Goal: Task Accomplishment & Management: Use online tool/utility

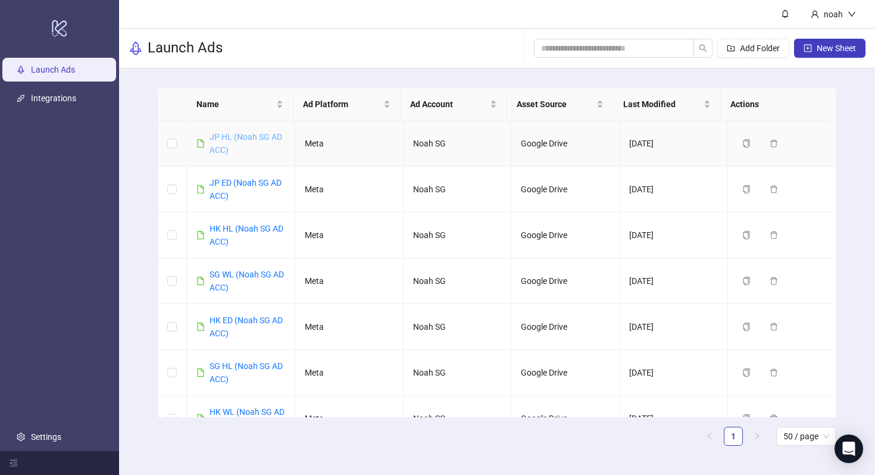
click at [258, 139] on link "JP HL (Noah SG AD ACC)" at bounding box center [246, 143] width 73 height 23
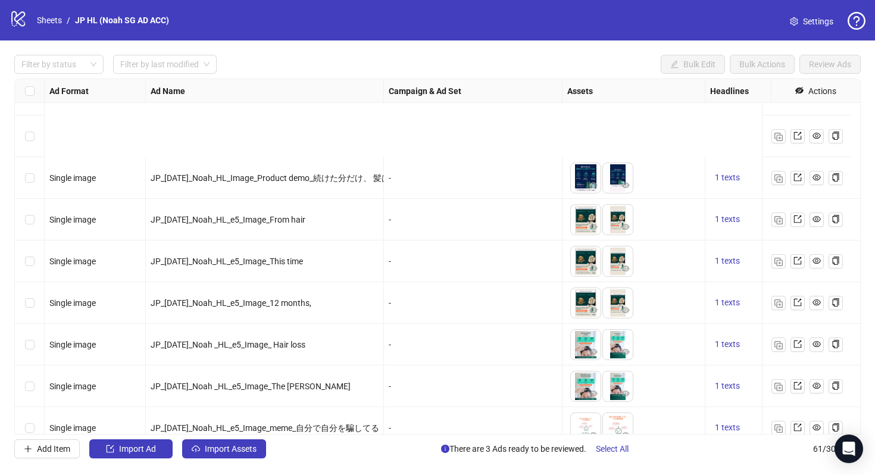
scroll to position [2221, 0]
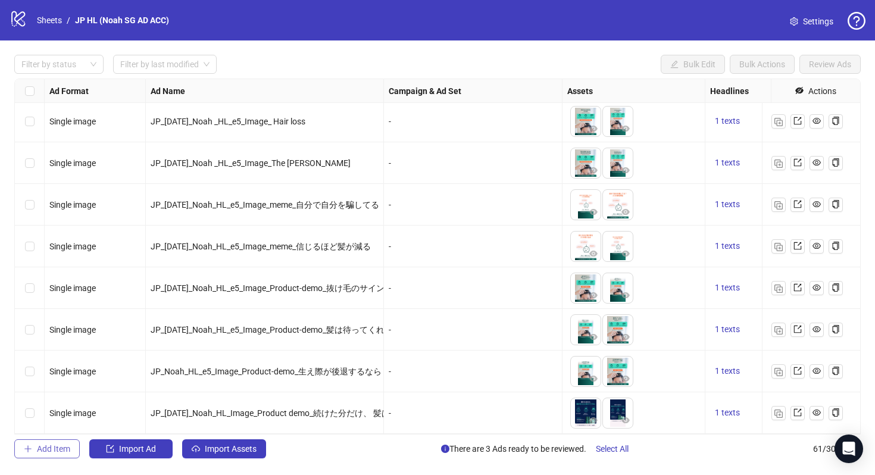
click at [64, 450] on span "Add Item" at bounding box center [53, 449] width 33 height 10
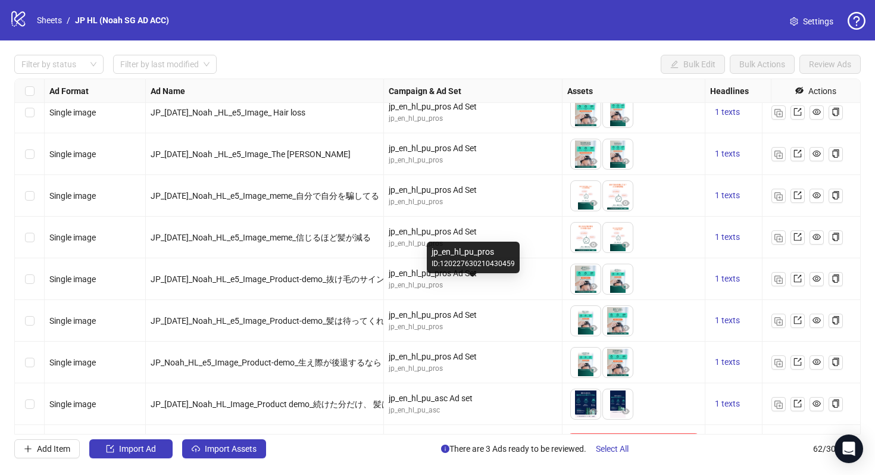
scroll to position [2262, 0]
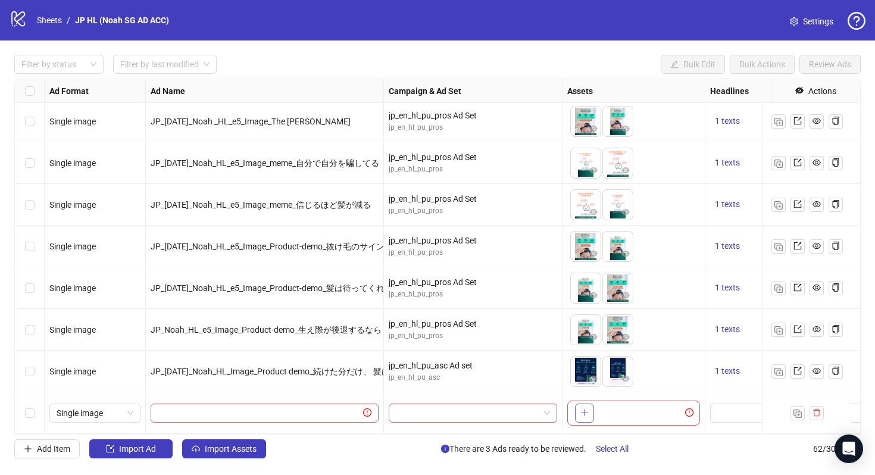
click at [587, 410] on button "button" at bounding box center [584, 413] width 19 height 19
click at [590, 406] on button "button" at bounding box center [584, 413] width 19 height 19
click at [582, 413] on icon "plus" at bounding box center [584, 413] width 7 height 1
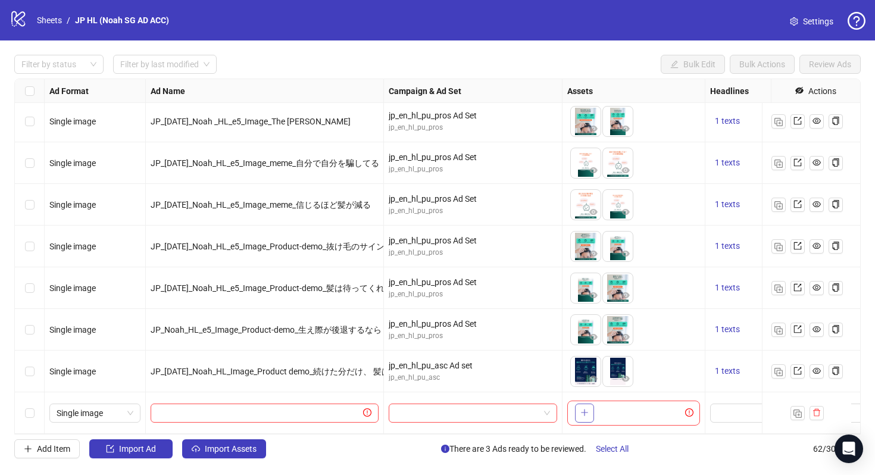
click at [582, 413] on icon "plus" at bounding box center [584, 413] width 7 height 1
click at [583, 409] on span "button" at bounding box center [585, 413] width 8 height 10
click at [345, 397] on div at bounding box center [265, 413] width 238 height 42
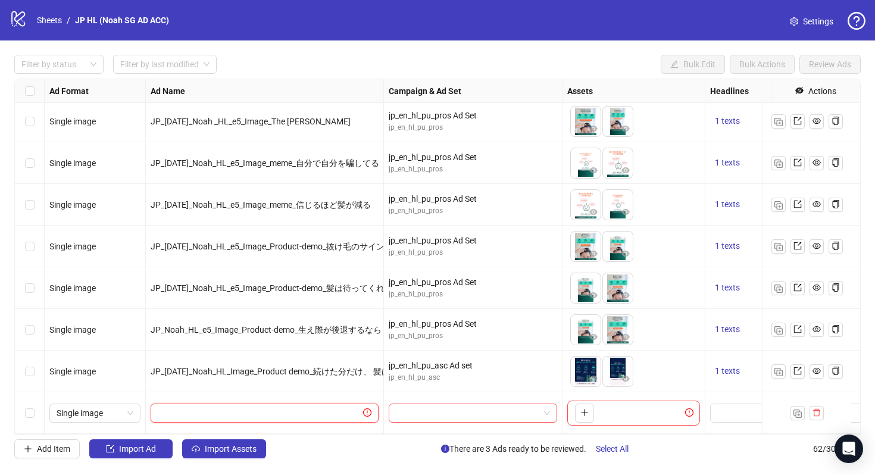
click at [339, 407] on input "text" at bounding box center [259, 413] width 203 height 13
click at [584, 409] on icon "plus" at bounding box center [585, 413] width 8 height 8
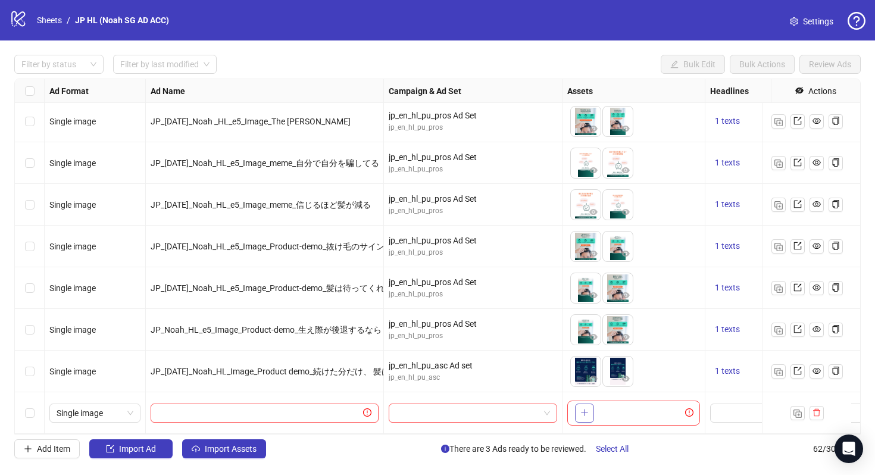
click at [584, 409] on icon "plus" at bounding box center [585, 413] width 8 height 8
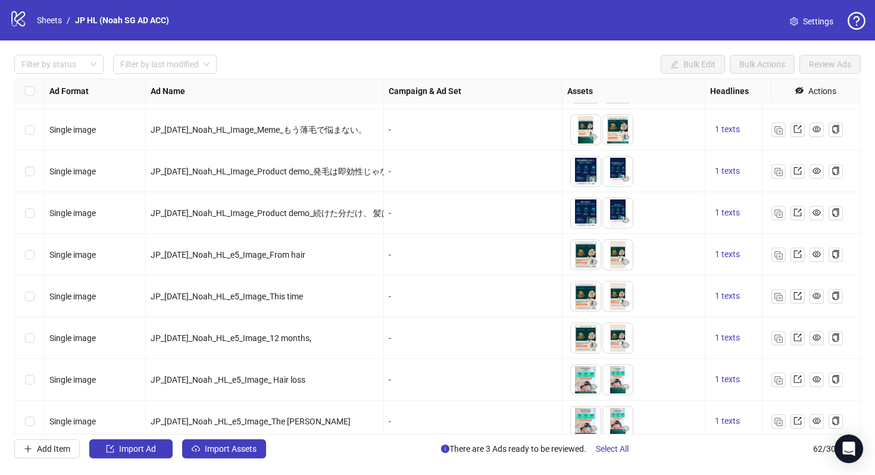
scroll to position [2262, 0]
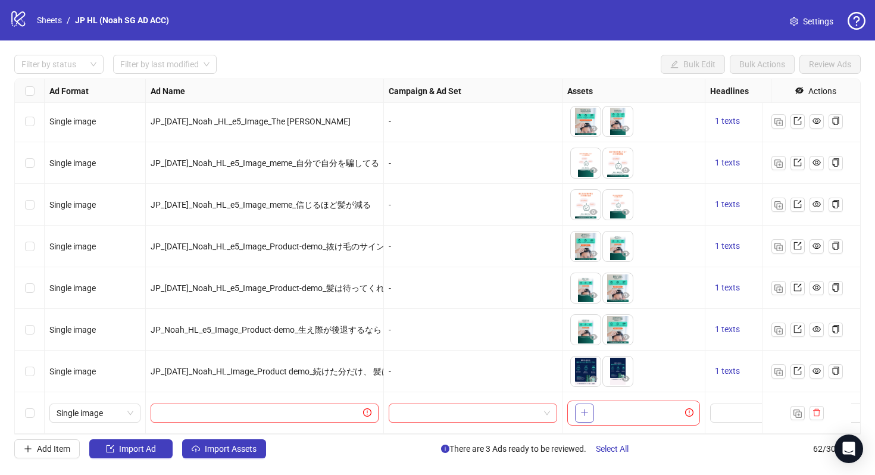
click at [588, 410] on button "button" at bounding box center [584, 413] width 19 height 19
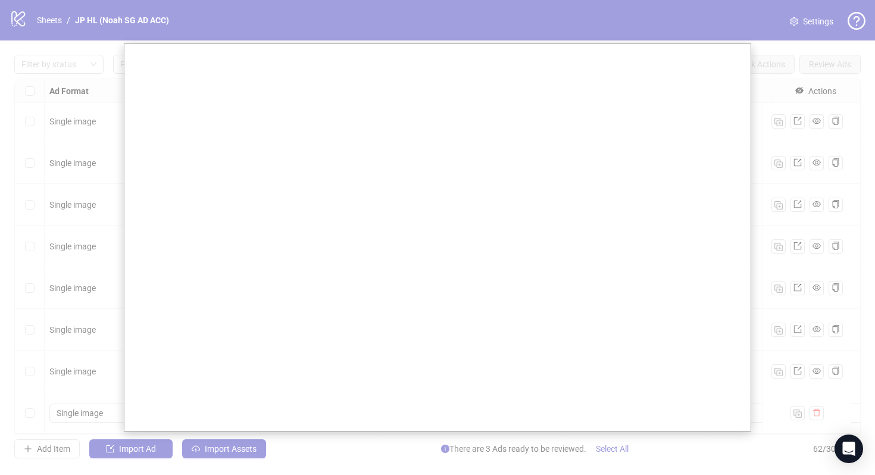
click at [813, 306] on div at bounding box center [437, 237] width 875 height 475
